Goal: Task Accomplishment & Management: Manage account settings

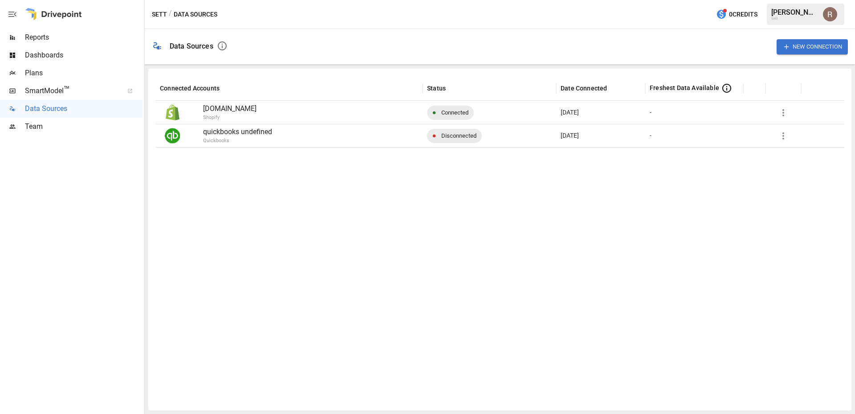
click at [781, 133] on icon "button" at bounding box center [783, 136] width 11 height 11
click at [785, 161] on div "Reconnect" at bounding box center [800, 156] width 37 height 11
click at [570, 142] on div "[DATE]" at bounding box center [600, 135] width 89 height 23
click at [451, 149] on div at bounding box center [499, 275] width 689 height 256
click at [451, 141] on span "Disconnected" at bounding box center [459, 135] width 46 height 23
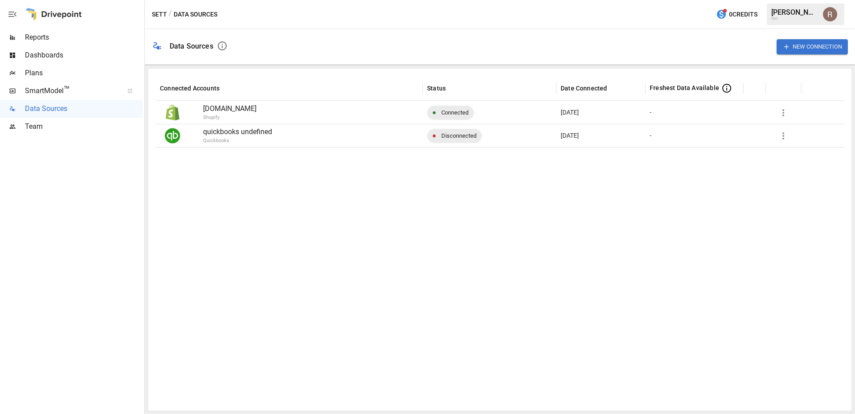
click at [165, 135] on div "Connected Accounts Status Date Connected Freshest Data Available [DOMAIN_NAME] …" at bounding box center [499, 240] width 703 height 342
drag, startPoint x: 165, startPoint y: 135, endPoint x: 181, endPoint y: 129, distance: 17.1
click at [181, 129] on div at bounding box center [172, 136] width 25 height 16
click at [171, 133] on img at bounding box center [173, 136] width 16 height 16
click at [806, 41] on button "New Connection" at bounding box center [812, 46] width 71 height 15
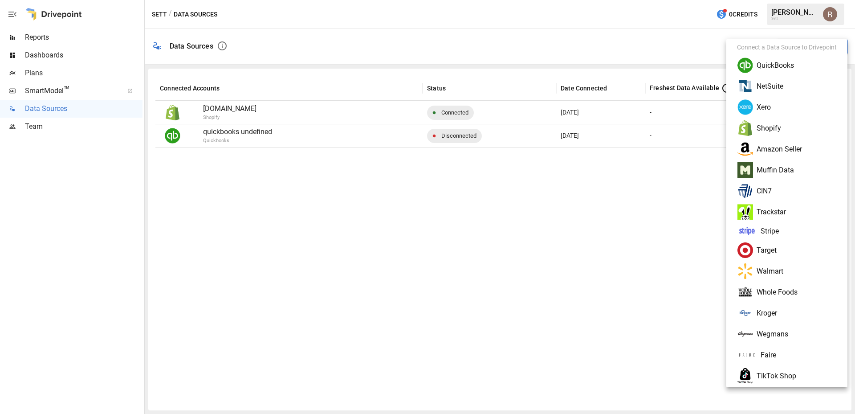
click at [788, 61] on li "QuickBooks" at bounding box center [787, 65] width 114 height 21
